Goal: Navigation & Orientation: Find specific page/section

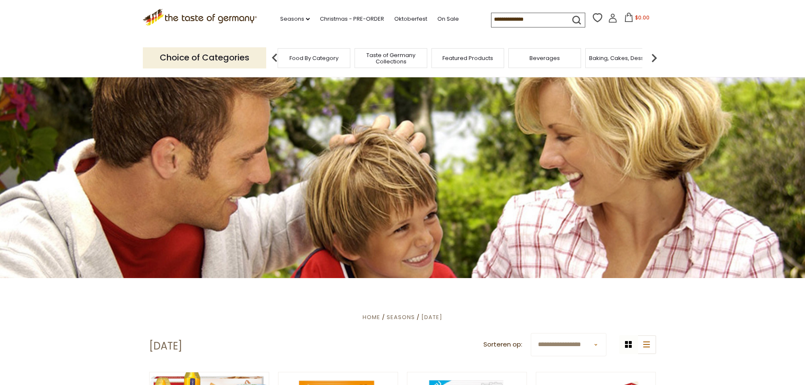
click at [318, 63] on div "Food By Category" at bounding box center [314, 58] width 73 height 20
click at [317, 63] on div "Food By Category" at bounding box center [314, 58] width 73 height 20
click at [207, 56] on p "Choice of Categories" at bounding box center [204, 57] width 123 height 21
click at [319, 55] on span "Food By Category" at bounding box center [313, 58] width 49 height 6
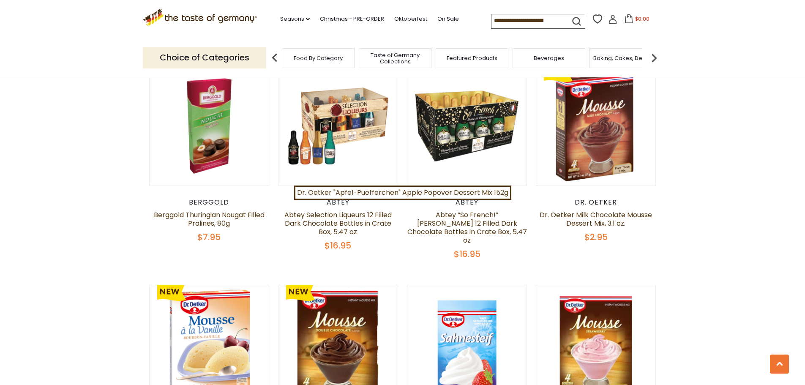
scroll to position [634, 0]
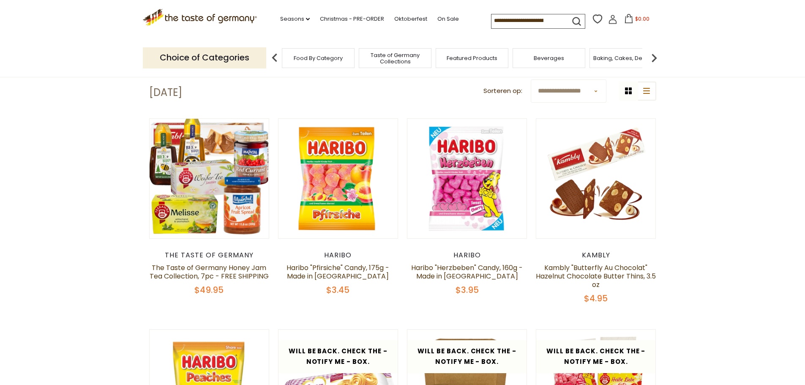
scroll to position [423, 0]
